Goal: Task Accomplishment & Management: Use online tool/utility

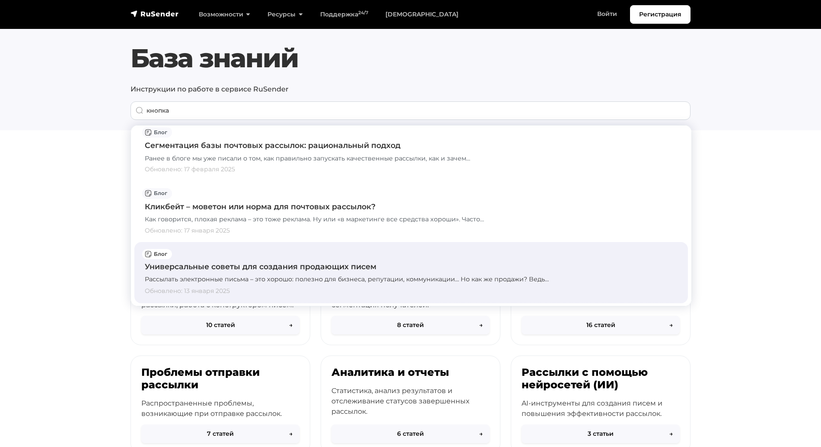
scroll to position [633, 0]
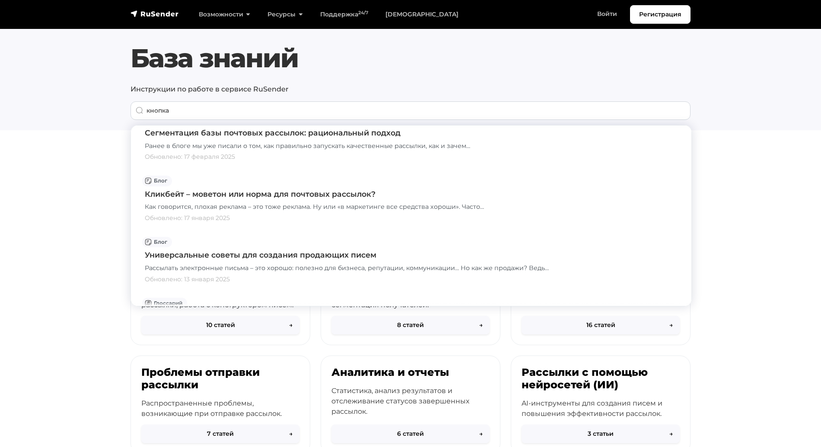
drag, startPoint x: 202, startPoint y: 111, endPoint x: 134, endPoint y: 111, distance: 68.2
click at [136, 111] on div "кнопка" at bounding box center [410, 111] width 560 height 19
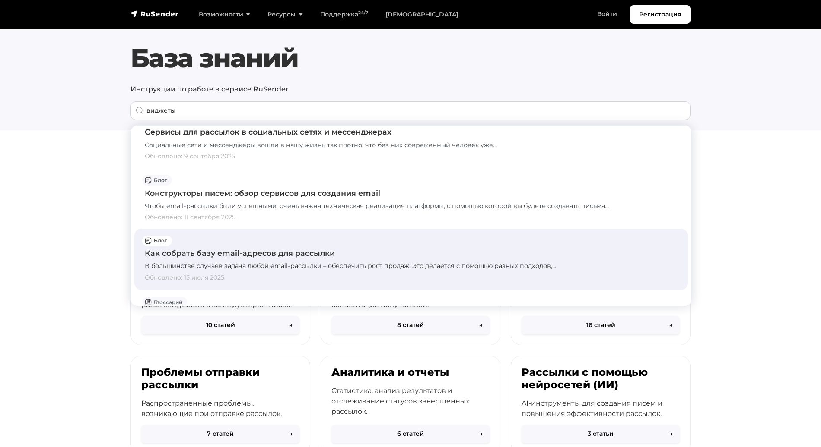
scroll to position [375, 0]
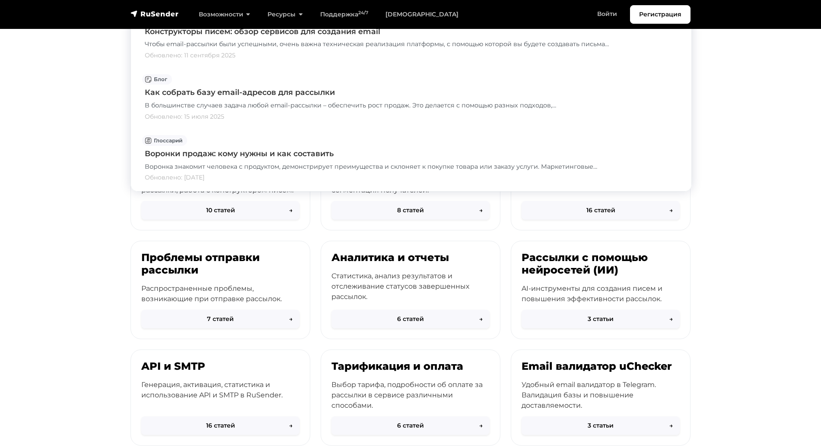
type input "виджеты"
click at [39, 246] on section "Быстрый старт в RuSender Пошаговое руководство для быстрого освоения сервиса [P…" at bounding box center [410, 269] width 821 height 486
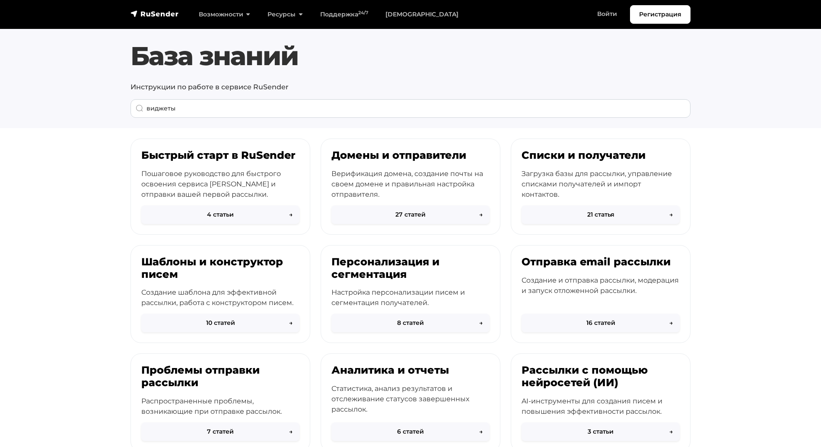
scroll to position [0, 0]
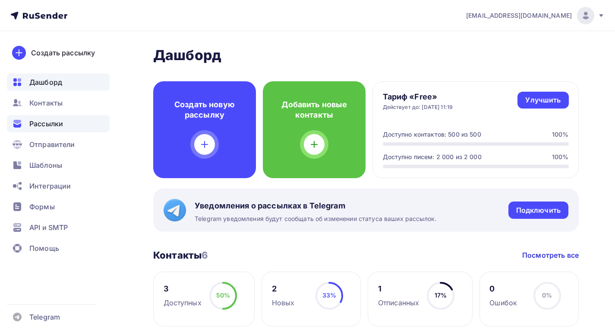
click at [43, 124] on span "Рассылки" at bounding box center [46, 123] width 34 height 10
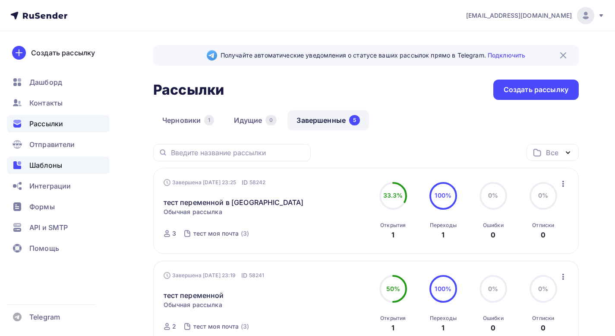
click at [35, 164] on span "Шаблоны" at bounding box center [45, 165] width 33 height 10
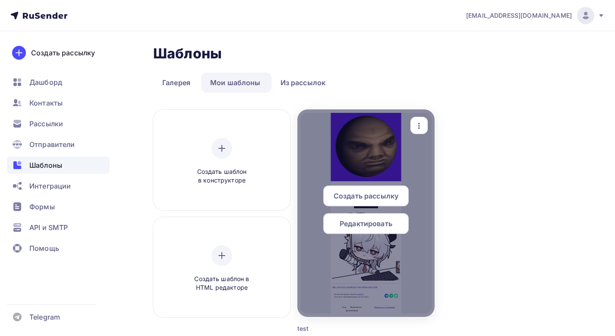
click at [341, 157] on div at bounding box center [366, 212] width 137 height 207
click at [345, 225] on span "Редактировать" at bounding box center [366, 223] width 53 height 10
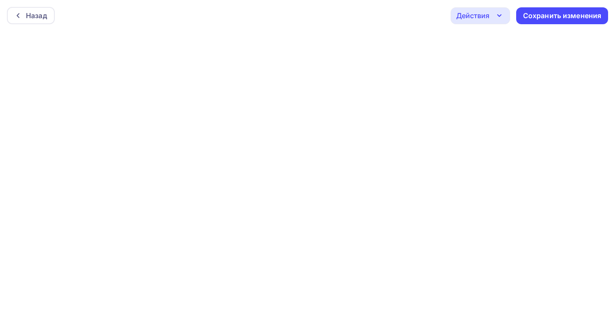
scroll to position [2, 0]
